Goal: Communication & Community: Answer question/provide support

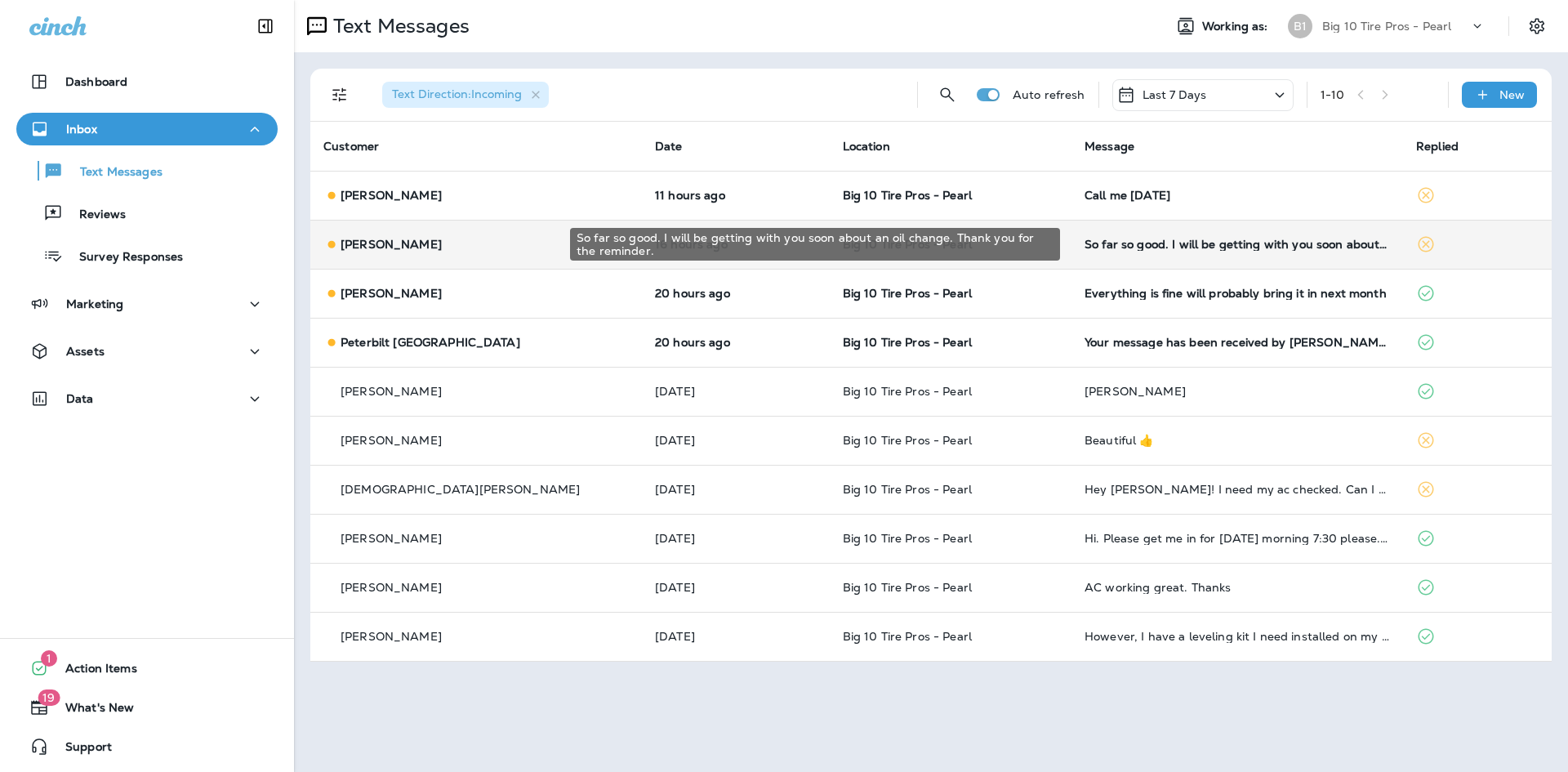
click at [1120, 248] on div "So far so good. I will be getting with you soon about an oil change. Thank you …" at bounding box center [1237, 244] width 305 height 13
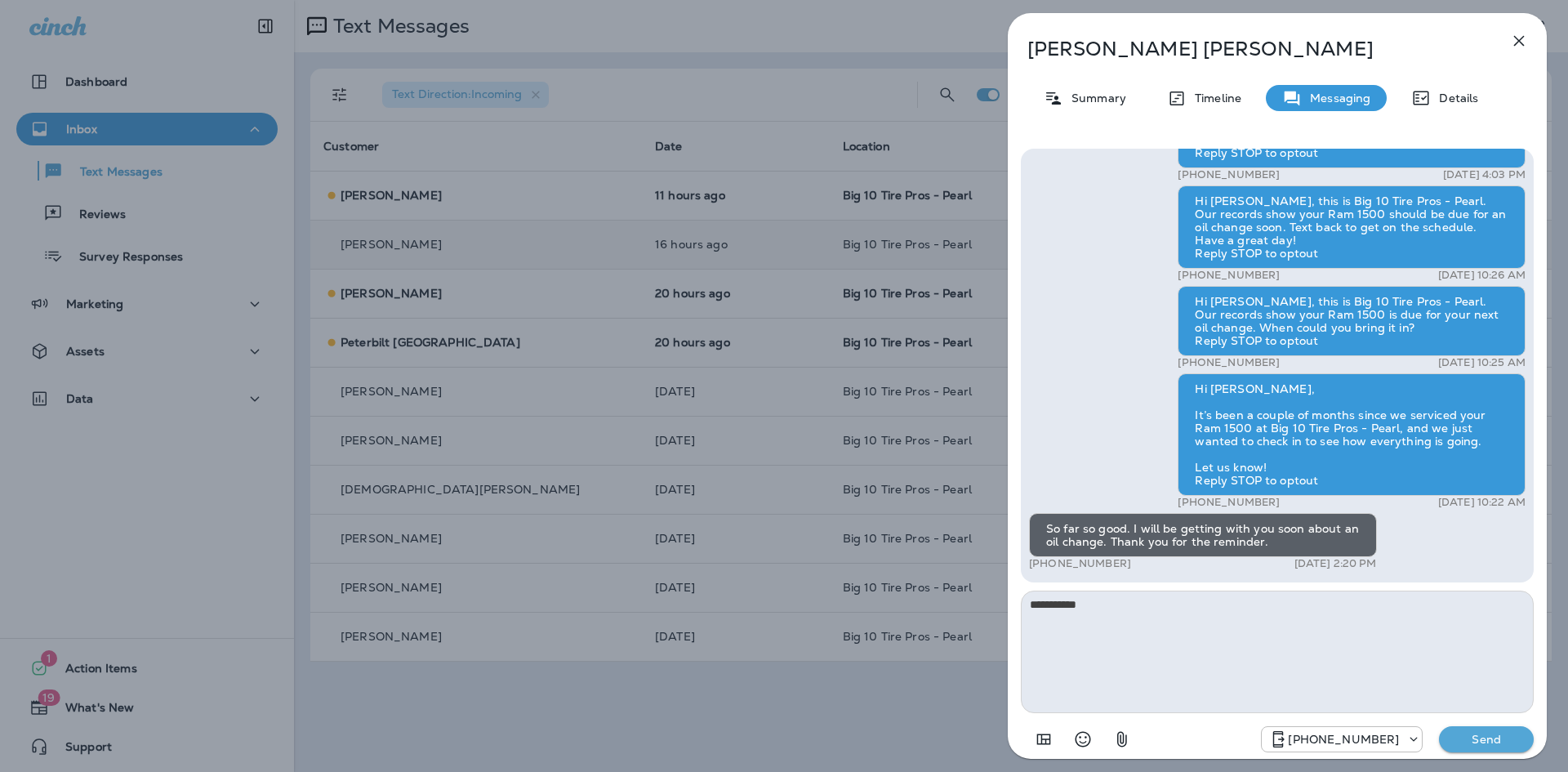
type textarea "**********"
click at [1484, 747] on button "Send" at bounding box center [1486, 739] width 95 height 26
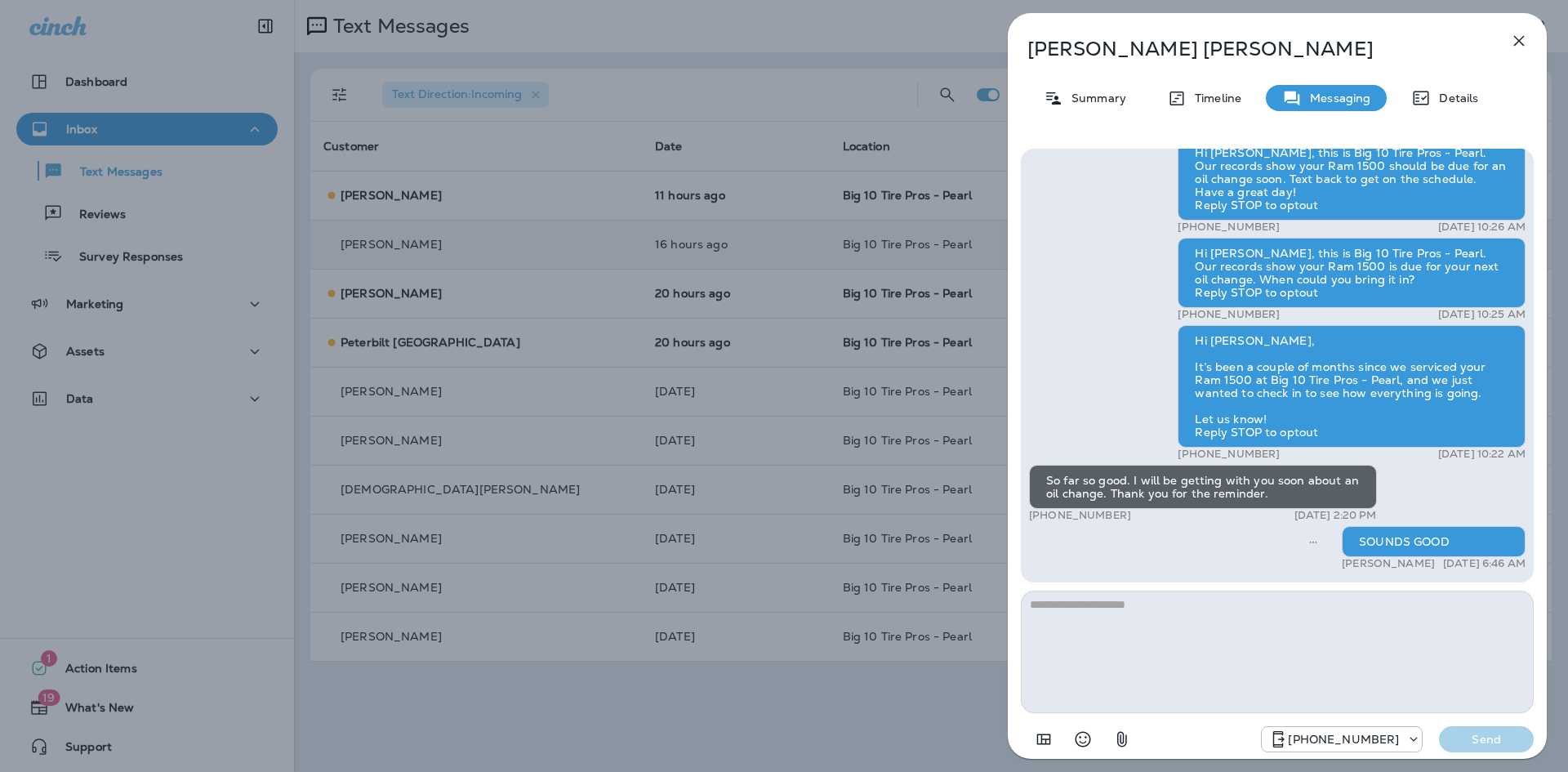
click at [1524, 43] on icon "button" at bounding box center [1519, 41] width 20 height 20
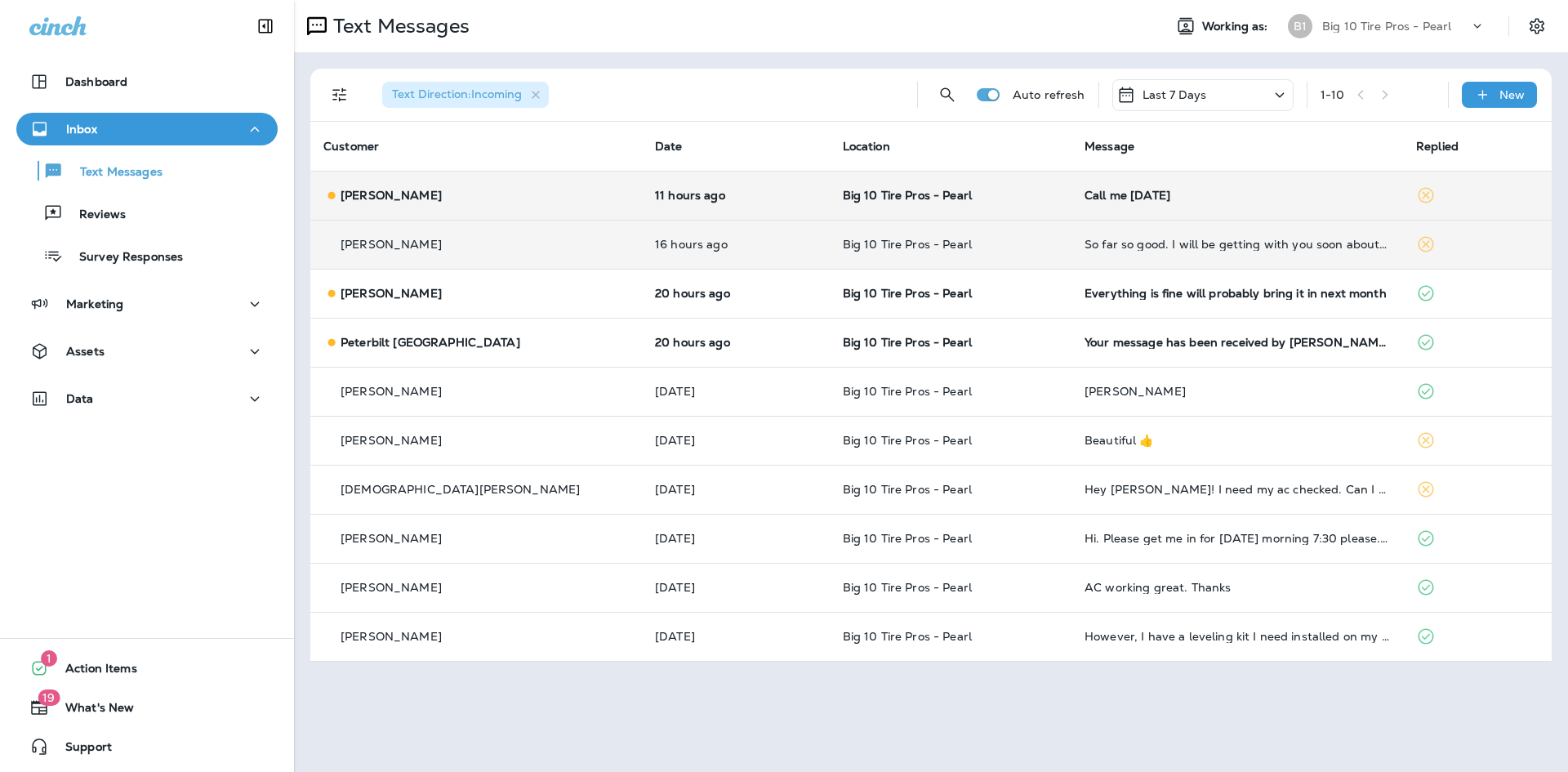
click at [1195, 206] on td "Call me [DATE]" at bounding box center [1237, 195] width 331 height 49
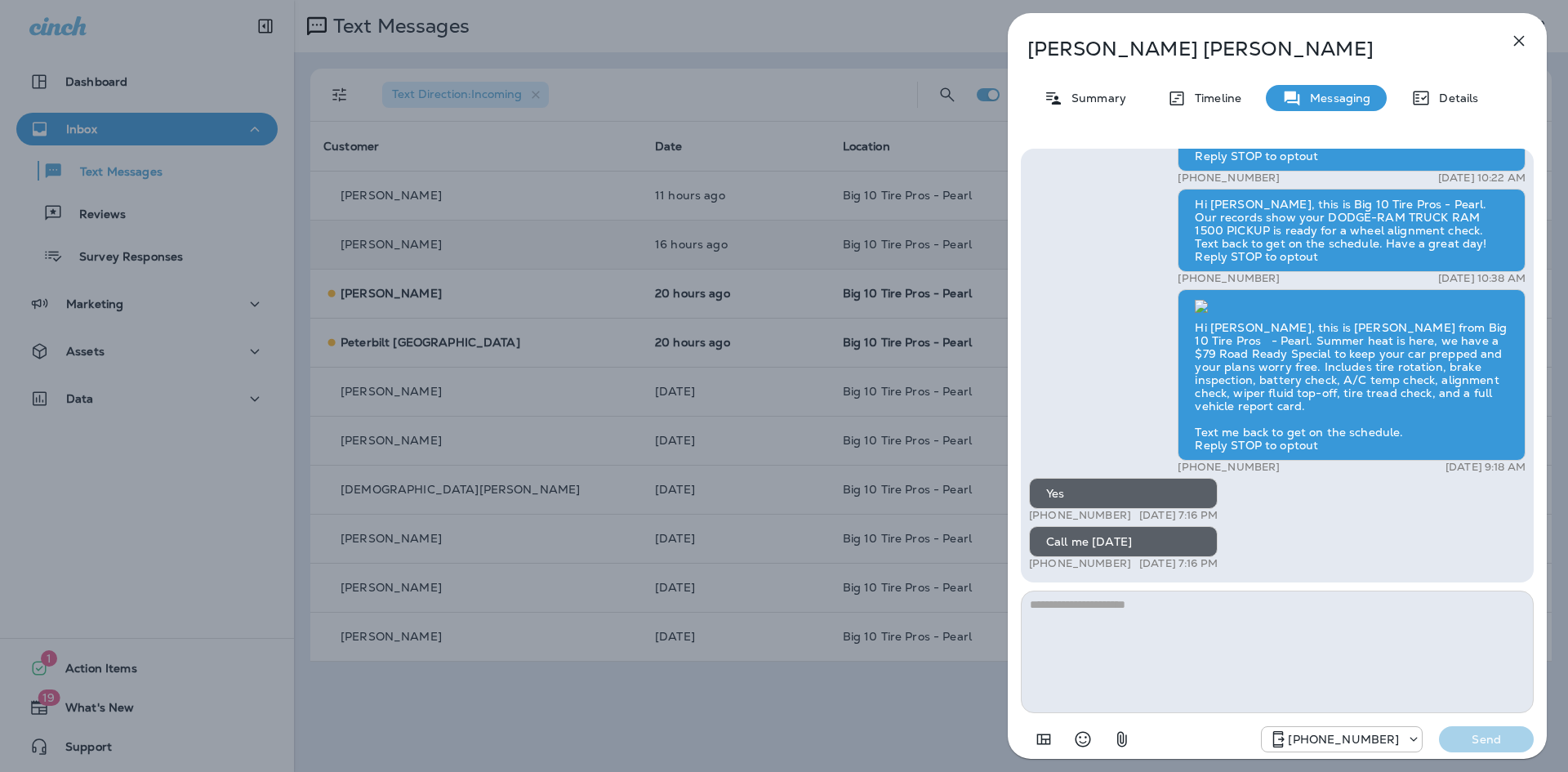
click at [1515, 42] on icon "button" at bounding box center [1519, 41] width 20 height 20
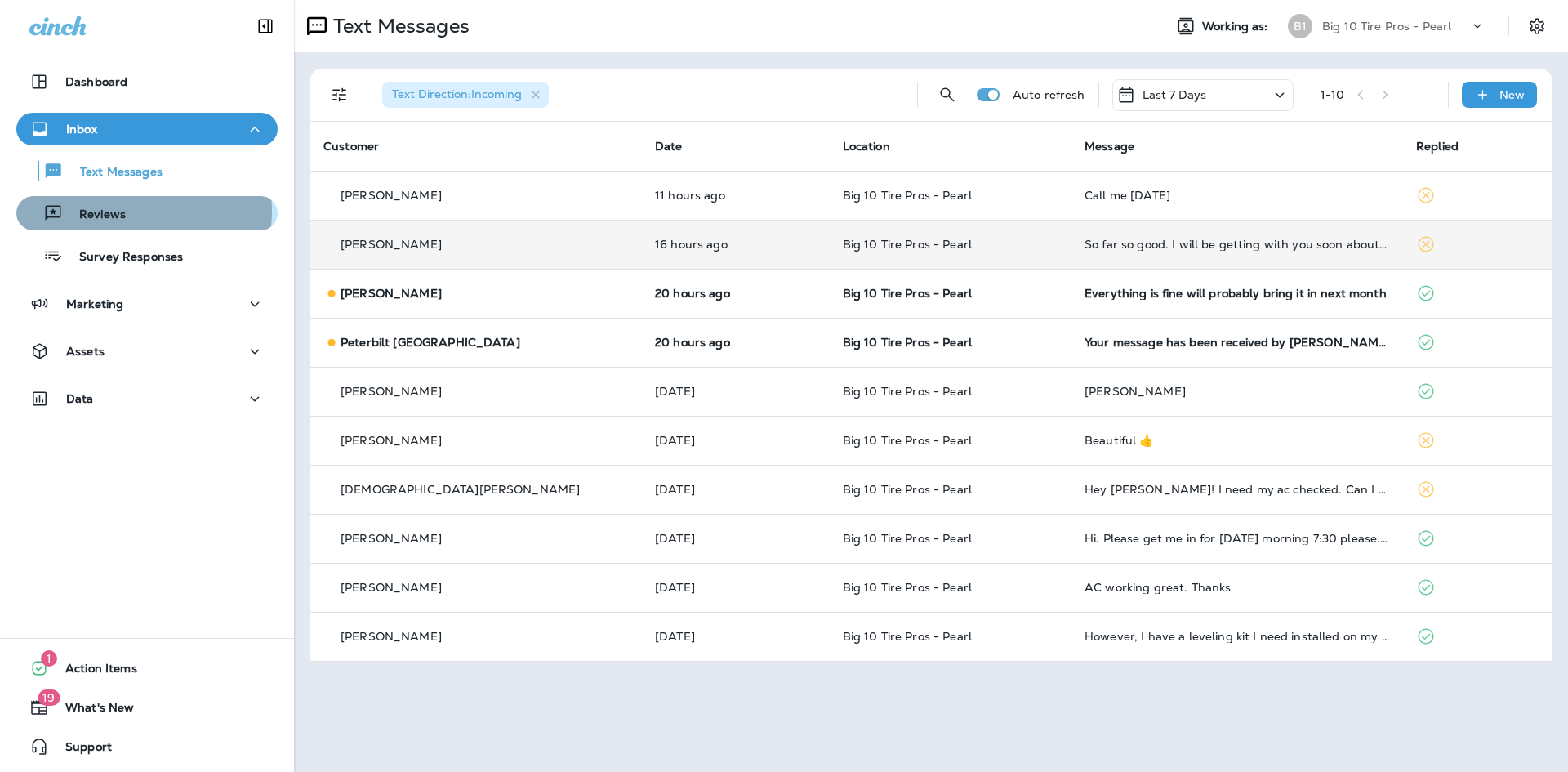
click at [101, 211] on p "Reviews" at bounding box center [94, 215] width 62 height 16
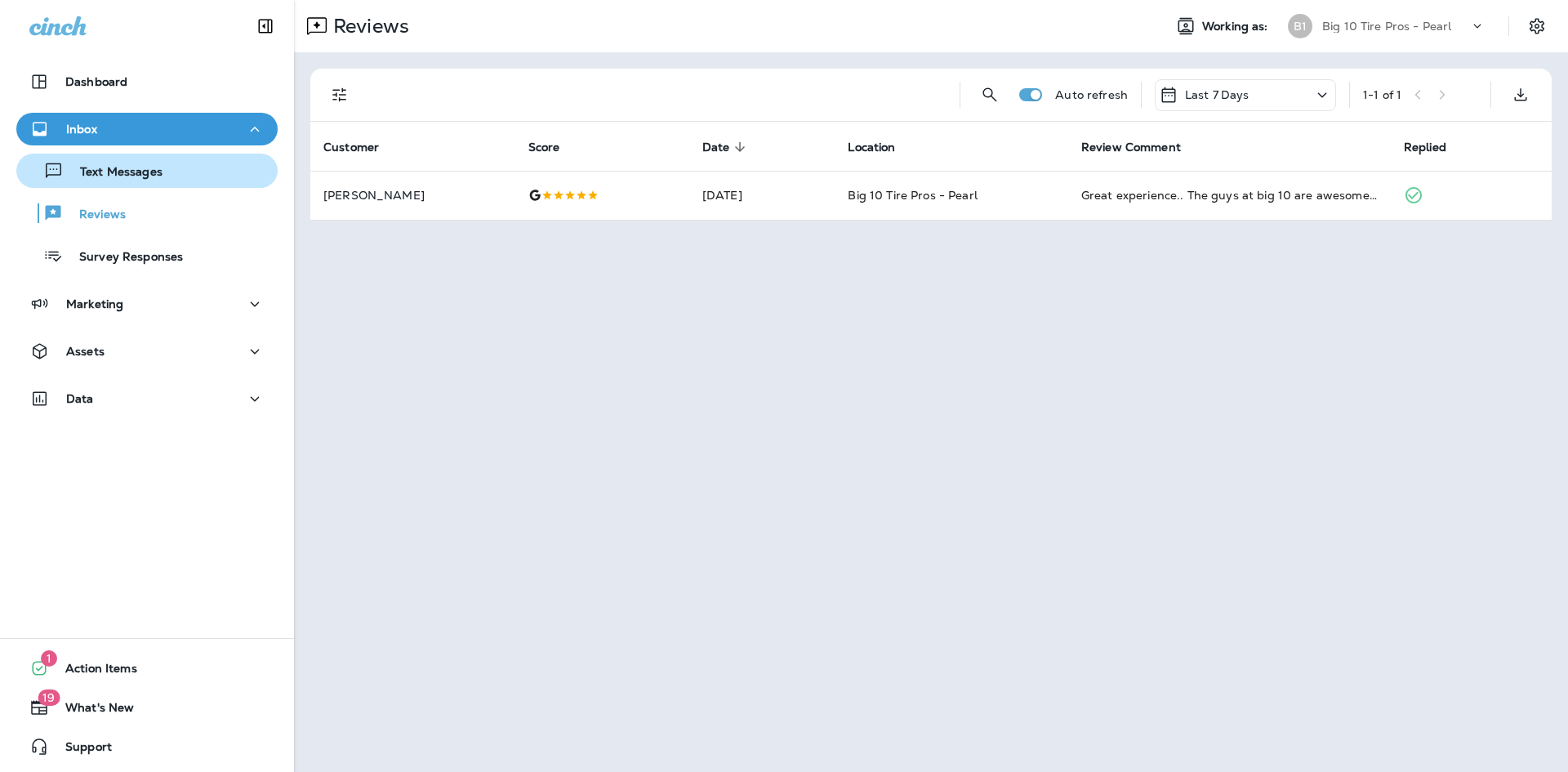
click at [87, 168] on p "Text Messages" at bounding box center [113, 173] width 99 height 16
